Goal: Task Accomplishment & Management: Manage account settings

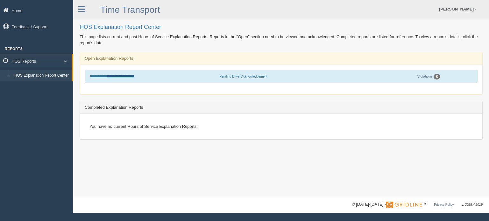
click at [126, 76] on link "**********" at bounding box center [120, 76] width 27 height 4
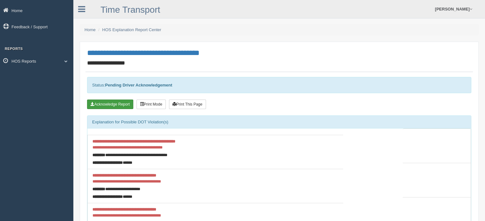
click at [110, 105] on button "Acknowledge Report" at bounding box center [110, 105] width 46 height 10
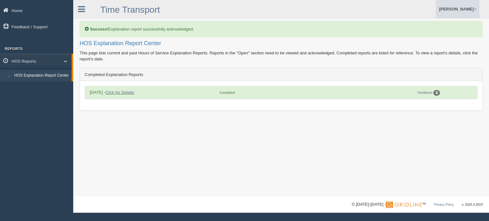
click at [463, 9] on link "[PERSON_NAME]" at bounding box center [458, 9] width 44 height 18
click at [435, 40] on link "Log Off" at bounding box center [444, 38] width 69 height 13
